Goal: Task Accomplishment & Management: Manage account settings

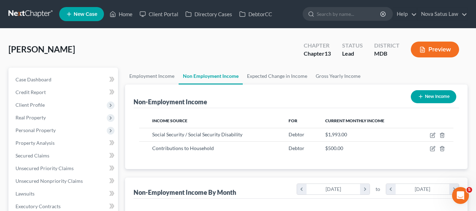
scroll to position [126, 192]
click at [127, 14] on link "Home" at bounding box center [121, 14] width 30 height 13
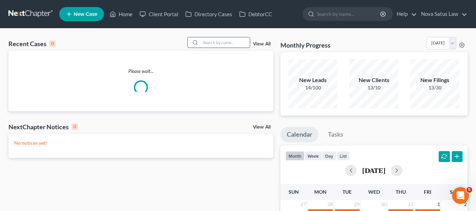
click at [215, 43] on input "search" at bounding box center [224, 42] width 49 height 10
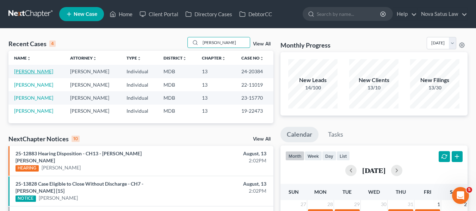
type input "[PERSON_NAME]"
click at [23, 73] on link "[PERSON_NAME]" at bounding box center [33, 71] width 39 height 6
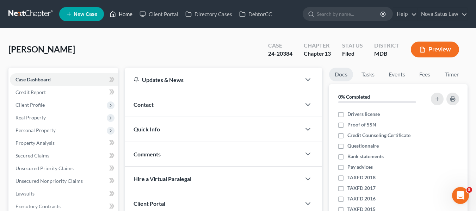
click at [120, 15] on link "Home" at bounding box center [121, 14] width 30 height 13
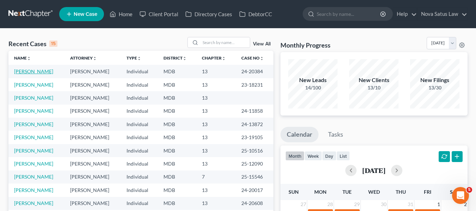
click at [22, 72] on link "[PERSON_NAME]" at bounding box center [33, 71] width 39 height 6
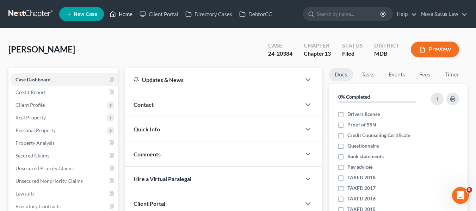
click at [129, 13] on link "Home" at bounding box center [121, 14] width 30 height 13
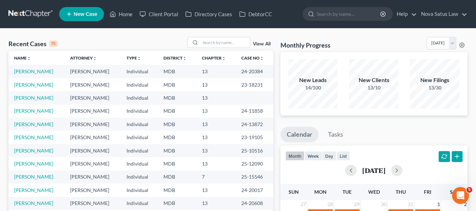
click at [265, 43] on link "View All" at bounding box center [262, 44] width 18 height 5
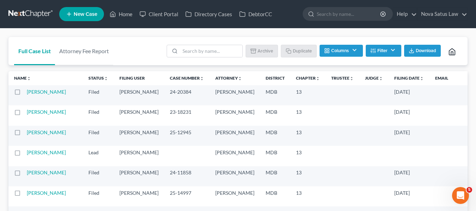
click at [24, 94] on label at bounding box center [24, 94] width 0 height 0
click at [27, 92] on input "checkbox" at bounding box center [29, 90] width 5 height 5
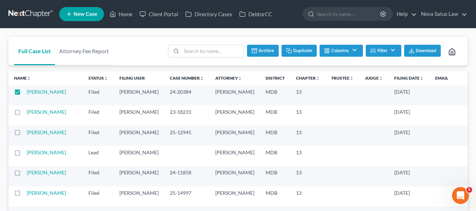
click at [298, 49] on button "Duplicate" at bounding box center [298, 51] width 35 height 12
checkbox input "false"
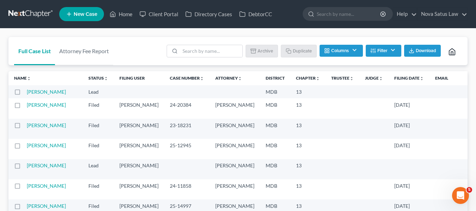
click at [37, 98] on td "[PERSON_NAME]" at bounding box center [55, 108] width 56 height 20
click at [33, 94] on link "[PERSON_NAME]" at bounding box center [46, 92] width 39 height 6
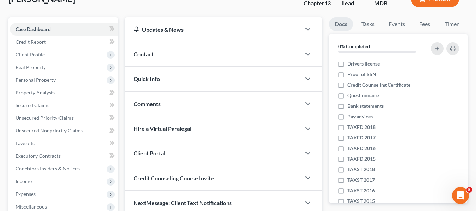
scroll to position [54, 0]
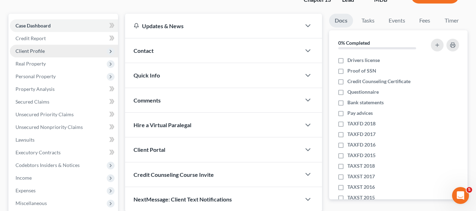
click at [31, 54] on span "Client Profile" at bounding box center [64, 51] width 108 height 13
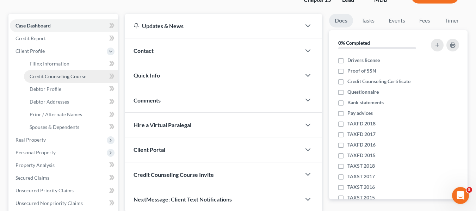
click at [42, 80] on link "Credit Counseling Course" at bounding box center [71, 76] width 94 height 13
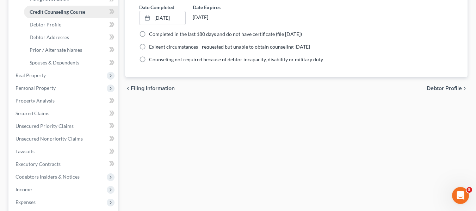
scroll to position [265, 0]
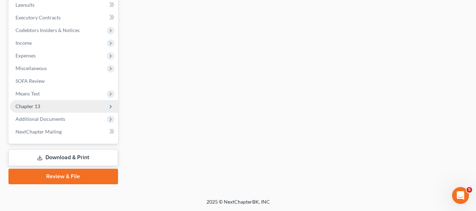
click at [35, 107] on span "Chapter 13" at bounding box center [27, 106] width 25 height 6
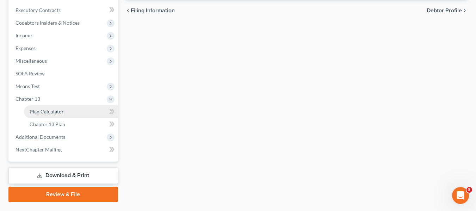
scroll to position [196, 0]
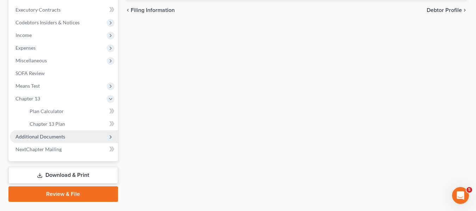
click at [37, 140] on span "Additional Documents" at bounding box center [64, 136] width 108 height 13
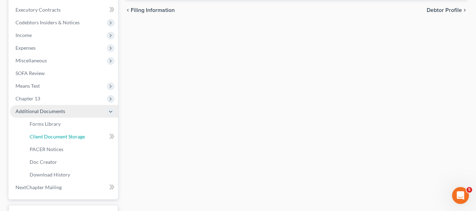
click at [37, 140] on link "Client Document Storage" at bounding box center [71, 136] width 94 height 13
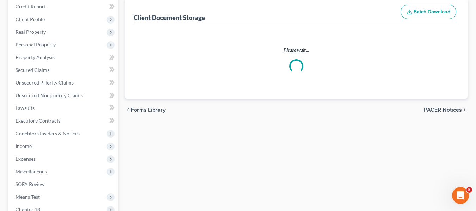
select select "14"
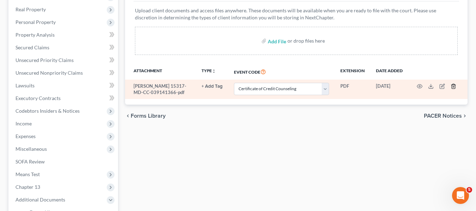
scroll to position [110, 0]
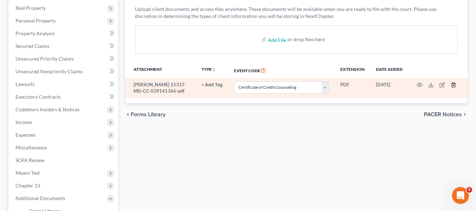
click at [454, 83] on icon "button" at bounding box center [453, 85] width 6 height 6
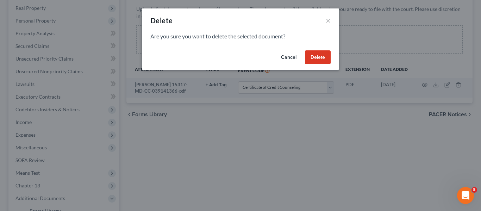
click at [322, 55] on button "Delete" at bounding box center [318, 57] width 26 height 14
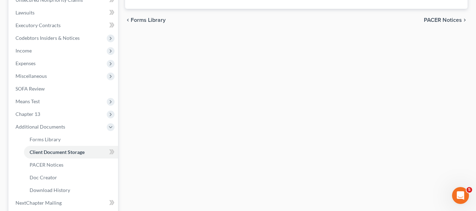
scroll to position [196, 0]
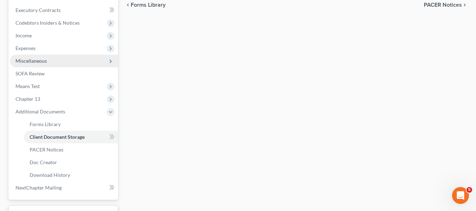
click at [33, 63] on span "Miscellaneous" at bounding box center [30, 61] width 31 height 6
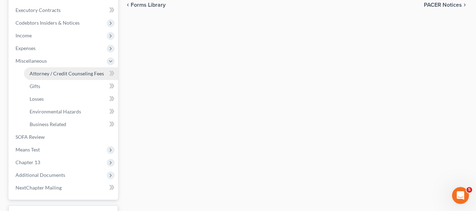
click at [41, 71] on span "Attorney / Credit Counseling Fees" at bounding box center [67, 73] width 74 height 6
select select "2"
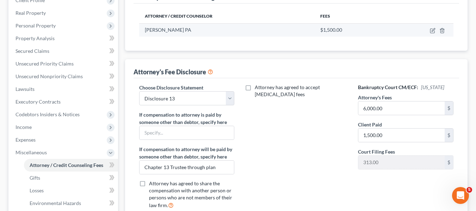
scroll to position [105, 0]
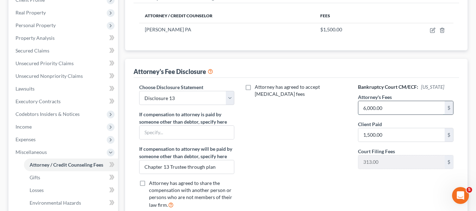
click at [387, 110] on input "6,000.00" at bounding box center [401, 107] width 86 height 13
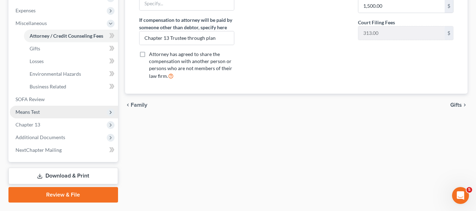
scroll to position [233, 0]
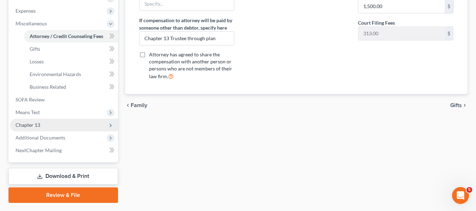
type input "6,800"
click at [45, 126] on span "Chapter 13" at bounding box center [64, 125] width 108 height 13
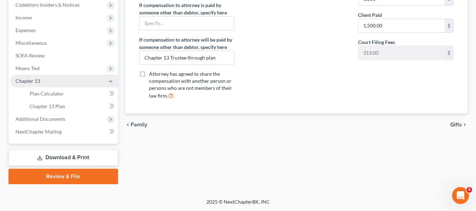
scroll to position [214, 0]
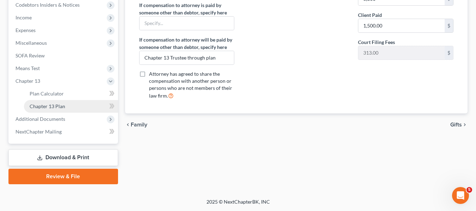
click at [51, 105] on span "Chapter 13 Plan" at bounding box center [48, 106] width 36 height 6
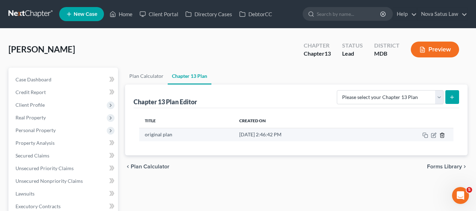
click at [440, 135] on icon "button" at bounding box center [441, 135] width 3 height 5
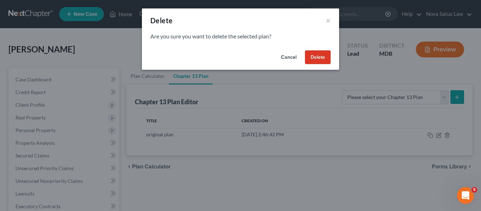
click at [319, 56] on button "Delete" at bounding box center [318, 57] width 26 height 14
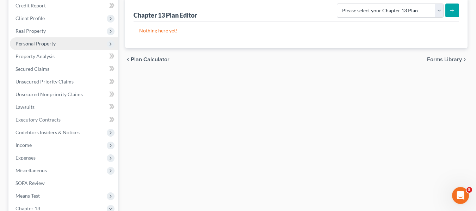
scroll to position [87, 0]
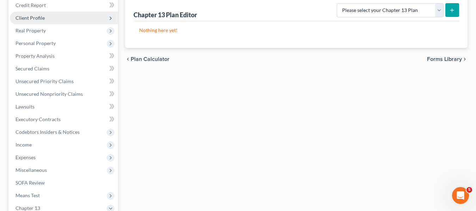
click at [35, 23] on span "Client Profile" at bounding box center [64, 18] width 108 height 13
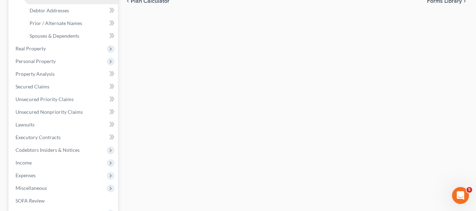
scroll to position [172, 0]
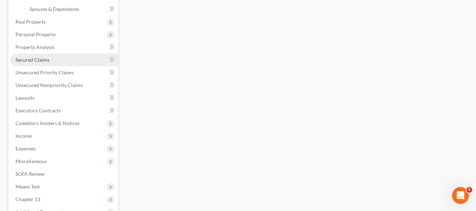
click at [42, 60] on span "Secured Claims" at bounding box center [32, 60] width 34 height 6
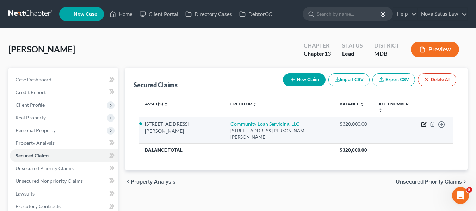
click at [422, 123] on icon "button" at bounding box center [423, 125] width 4 height 4
select select "9"
select select "7"
select select "0"
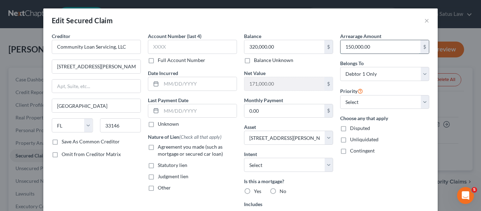
click at [380, 48] on input "150,000.00" at bounding box center [380, 46] width 80 height 13
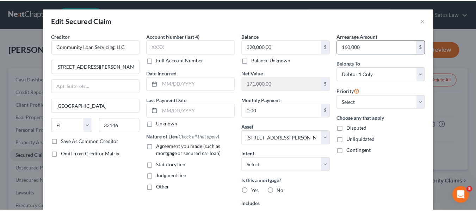
scroll to position [109, 0]
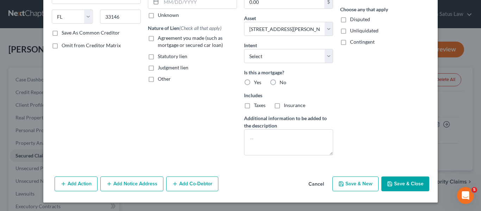
type input "160,000"
drag, startPoint x: 393, startPoint y: 173, endPoint x: 396, endPoint y: 179, distance: 6.9
click at [396, 179] on div "Edit Secured Claim × Creditor * Community Loan Servicing, LLC [STREET_ADDRESS][…" at bounding box center [240, 51] width 394 height 303
click at [396, 179] on button "Save & Close" at bounding box center [405, 183] width 48 height 15
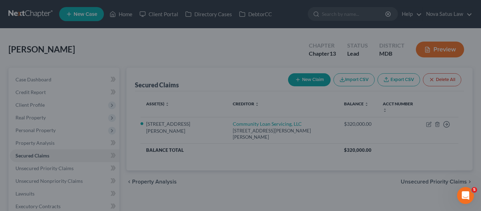
select select "7"
type input "160,000.00"
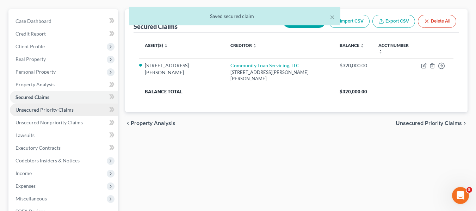
click at [67, 107] on span "Unsecured Priority Claims" at bounding box center [44, 110] width 58 height 6
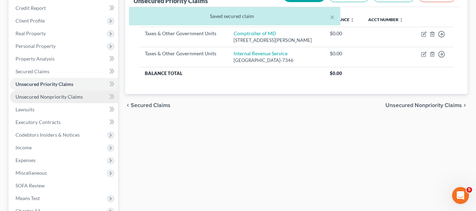
scroll to position [85, 0]
click at [55, 98] on span "Unsecured Nonpriority Claims" at bounding box center [48, 96] width 67 height 6
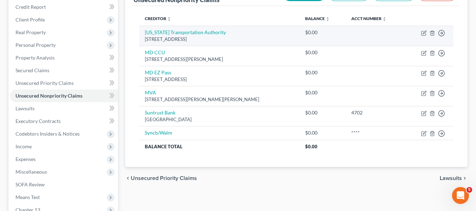
scroll to position [86, 0]
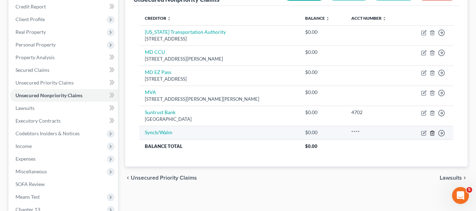
click at [432, 132] on polyline "button" at bounding box center [432, 132] width 4 height 0
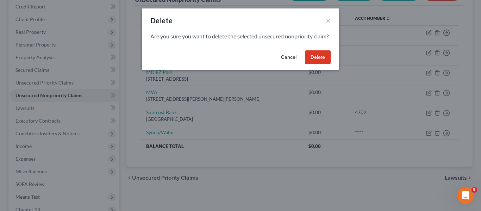
click at [325, 64] on button "Delete" at bounding box center [318, 57] width 26 height 14
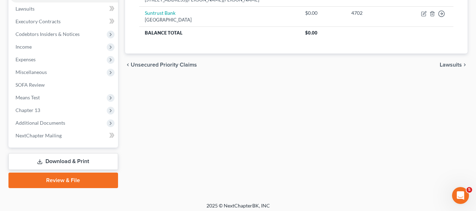
scroll to position [189, 0]
